Goal: Entertainment & Leisure: Consume media (video, audio)

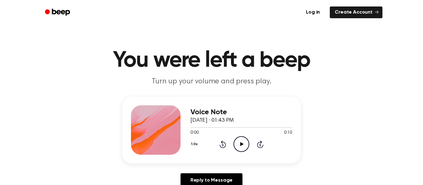
click at [242, 145] on icon at bounding box center [241, 144] width 3 height 4
click at [370, 116] on div "Voice Note September 4, 2024 · 01:43 PM 0:10 0:10 Your browser does not support…" at bounding box center [211, 145] width 408 height 96
click at [241, 143] on icon "Play Audio" at bounding box center [241, 144] width 16 height 16
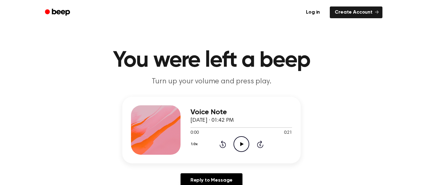
click at [243, 148] on icon "Play Audio" at bounding box center [241, 144] width 16 height 16
click at [238, 142] on icon "Play Audio" at bounding box center [241, 144] width 16 height 16
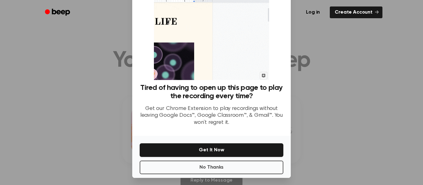
scroll to position [40, 0]
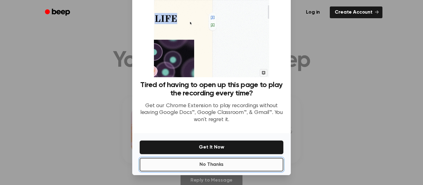
click at [214, 167] on button "No Thanks" at bounding box center [212, 165] width 144 height 14
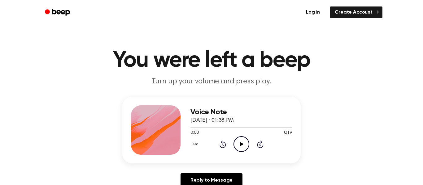
click at [240, 147] on icon "Play Audio" at bounding box center [241, 144] width 16 height 16
